Goal: Task Accomplishment & Management: Manage account settings

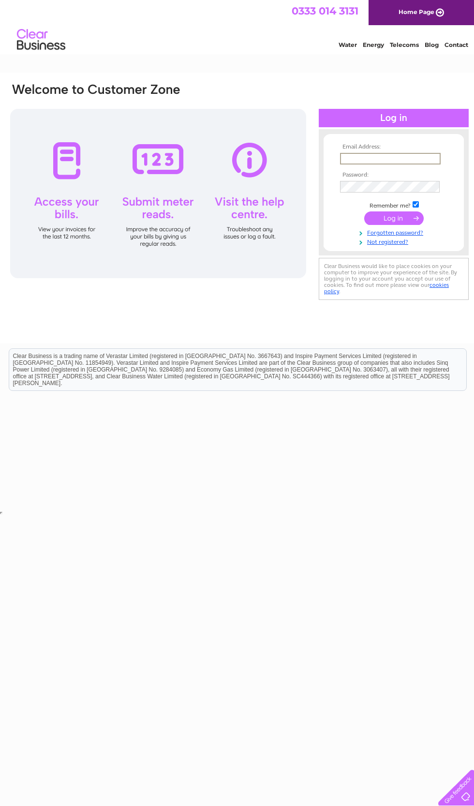
type input "[EMAIL_ADDRESS][DOMAIN_NAME]"
click at [394, 219] on input "submit" at bounding box center [393, 218] width 59 height 14
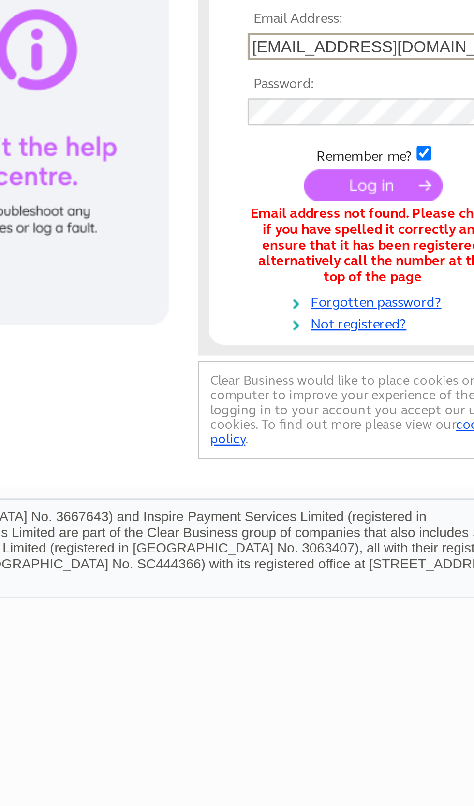
scroll to position [0, 1]
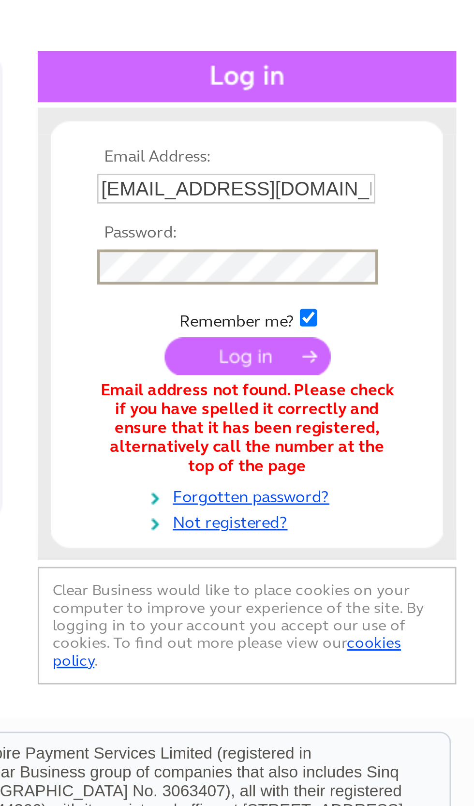
click at [363, 211] on input "submit" at bounding box center [392, 218] width 59 height 14
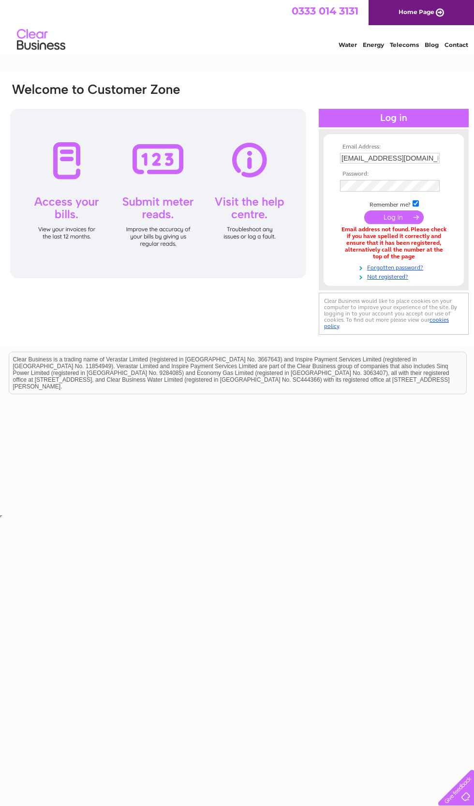
click at [391, 214] on input "submit" at bounding box center [393, 217] width 59 height 14
click at [357, 410] on html "Clear Business is a trading name of Verastar Limited (registered in [GEOGRAPHIC…" at bounding box center [237, 379] width 474 height 62
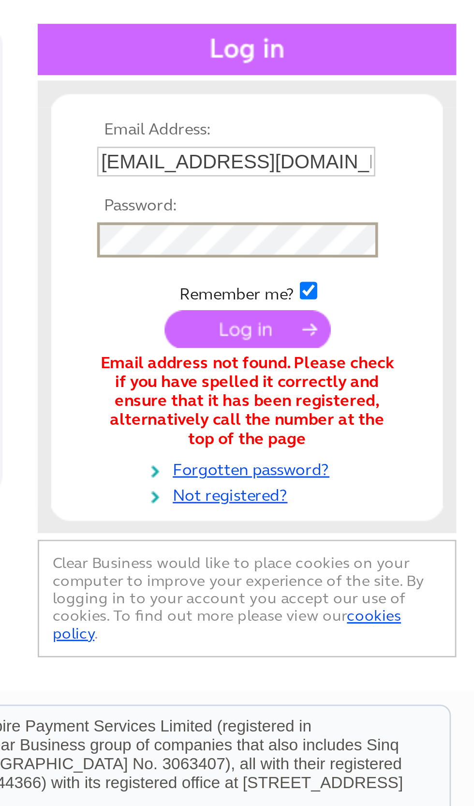
click at [363, 211] on input "submit" at bounding box center [392, 218] width 59 height 14
